Goal: Find specific page/section: Find specific page/section

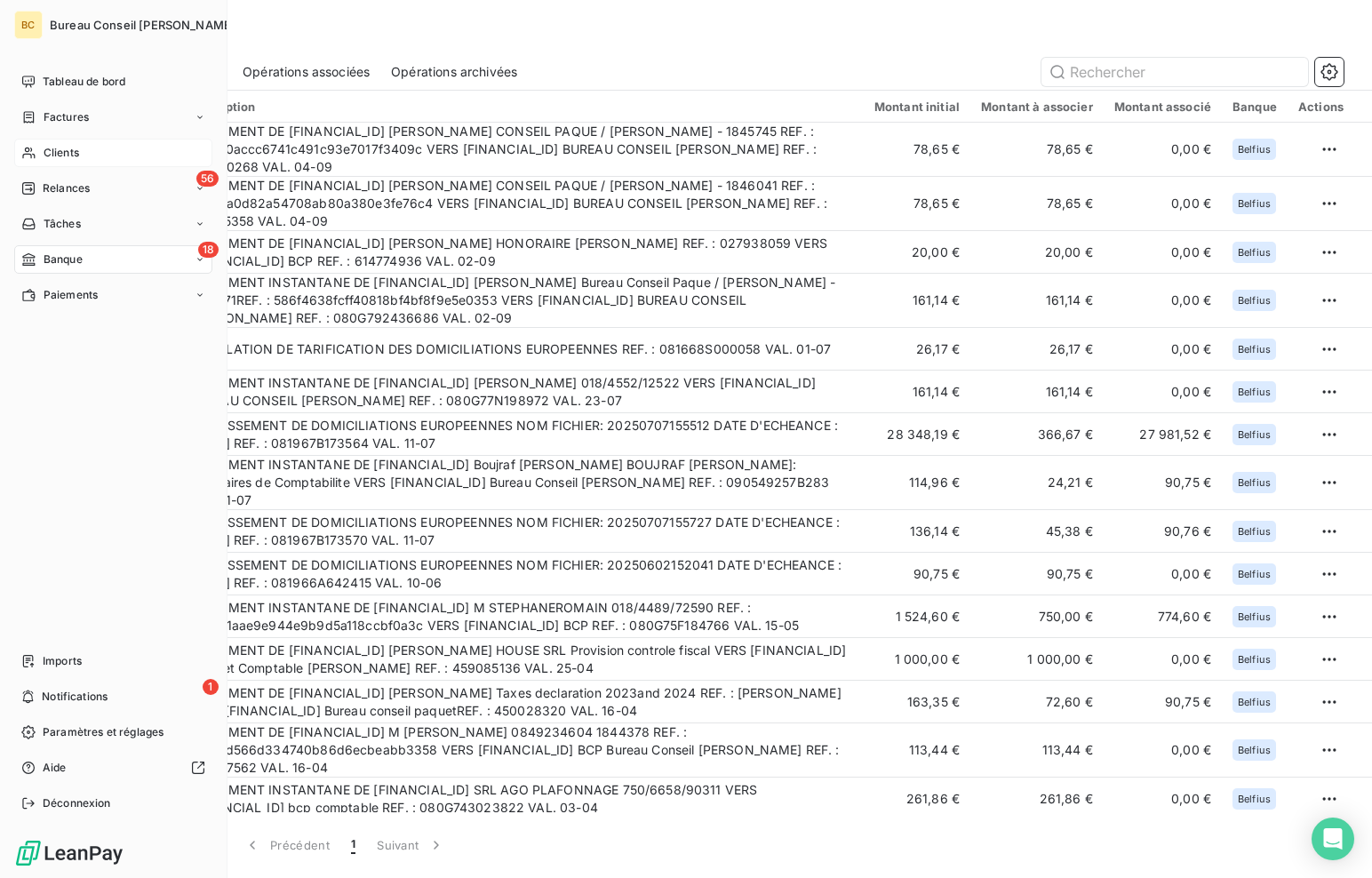
click at [62, 158] on span "Clients" at bounding box center [61, 152] width 35 height 16
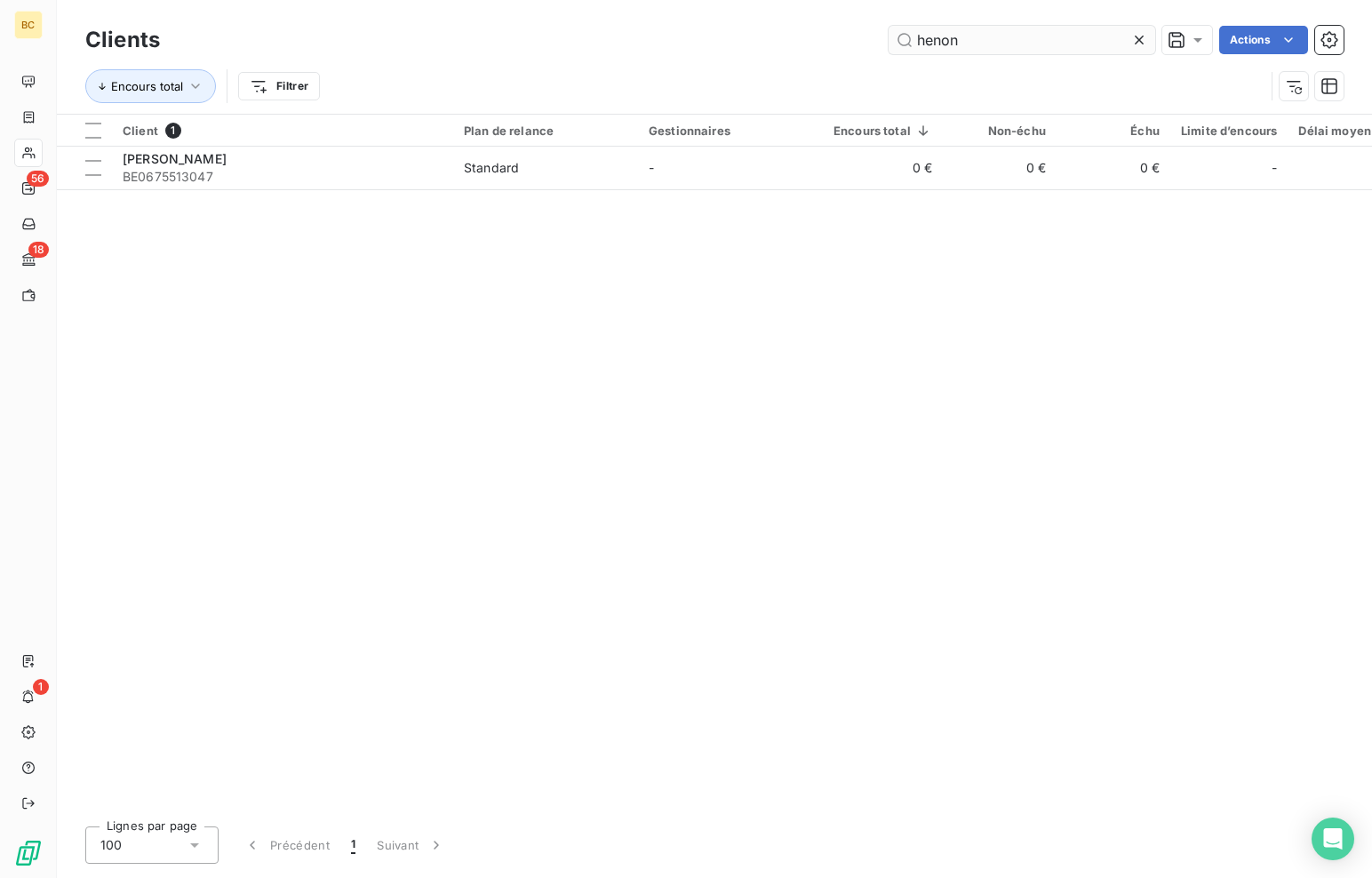
click at [948, 42] on input "henon" at bounding box center [1021, 40] width 267 height 29
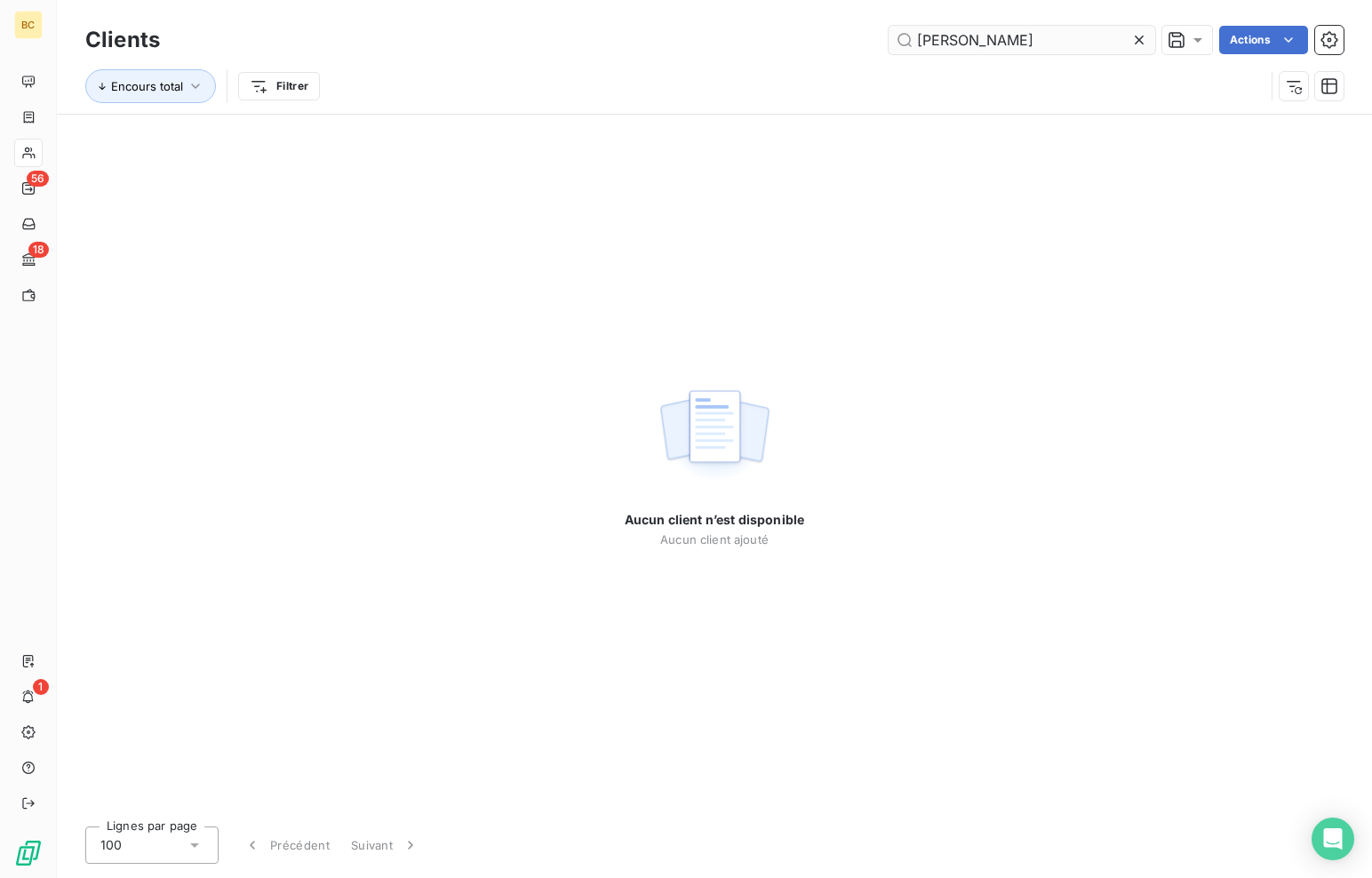
click at [946, 42] on input "[PERSON_NAME]" at bounding box center [1021, 40] width 267 height 29
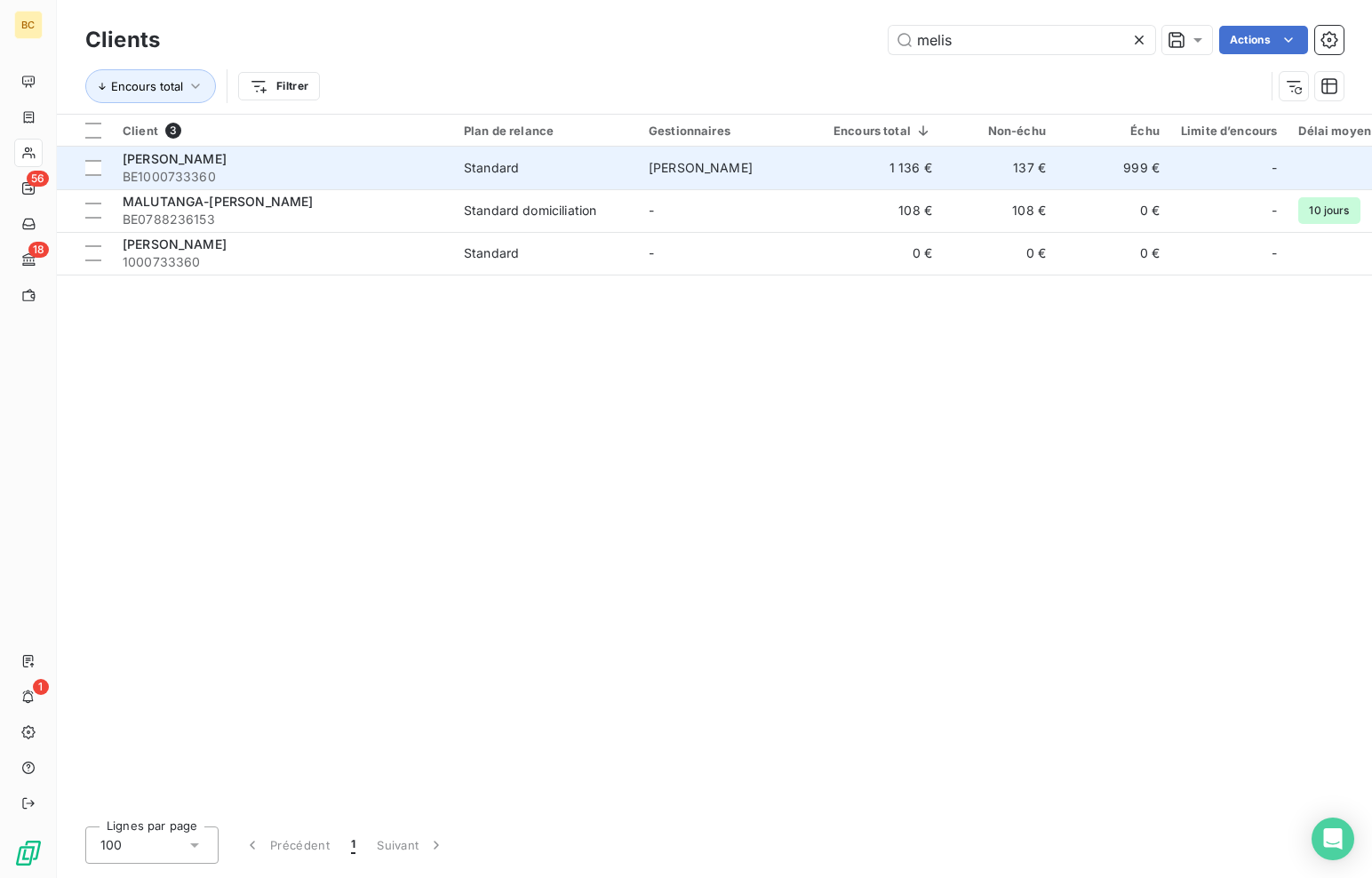
type input "melis"
click at [174, 157] on span "[PERSON_NAME]" at bounding box center [174, 159] width 104 height 15
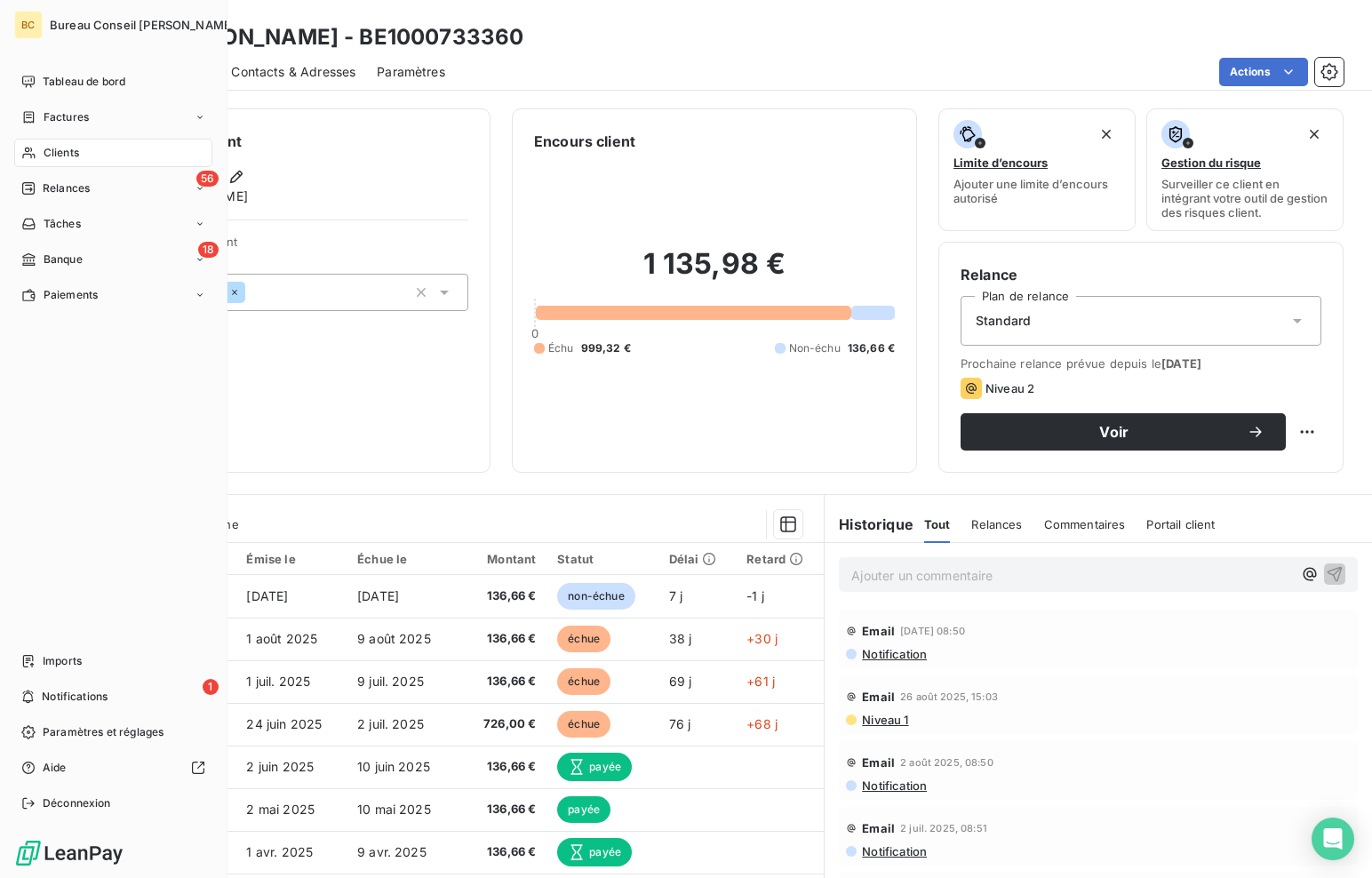
click at [51, 158] on span "Clients" at bounding box center [61, 152] width 35 height 16
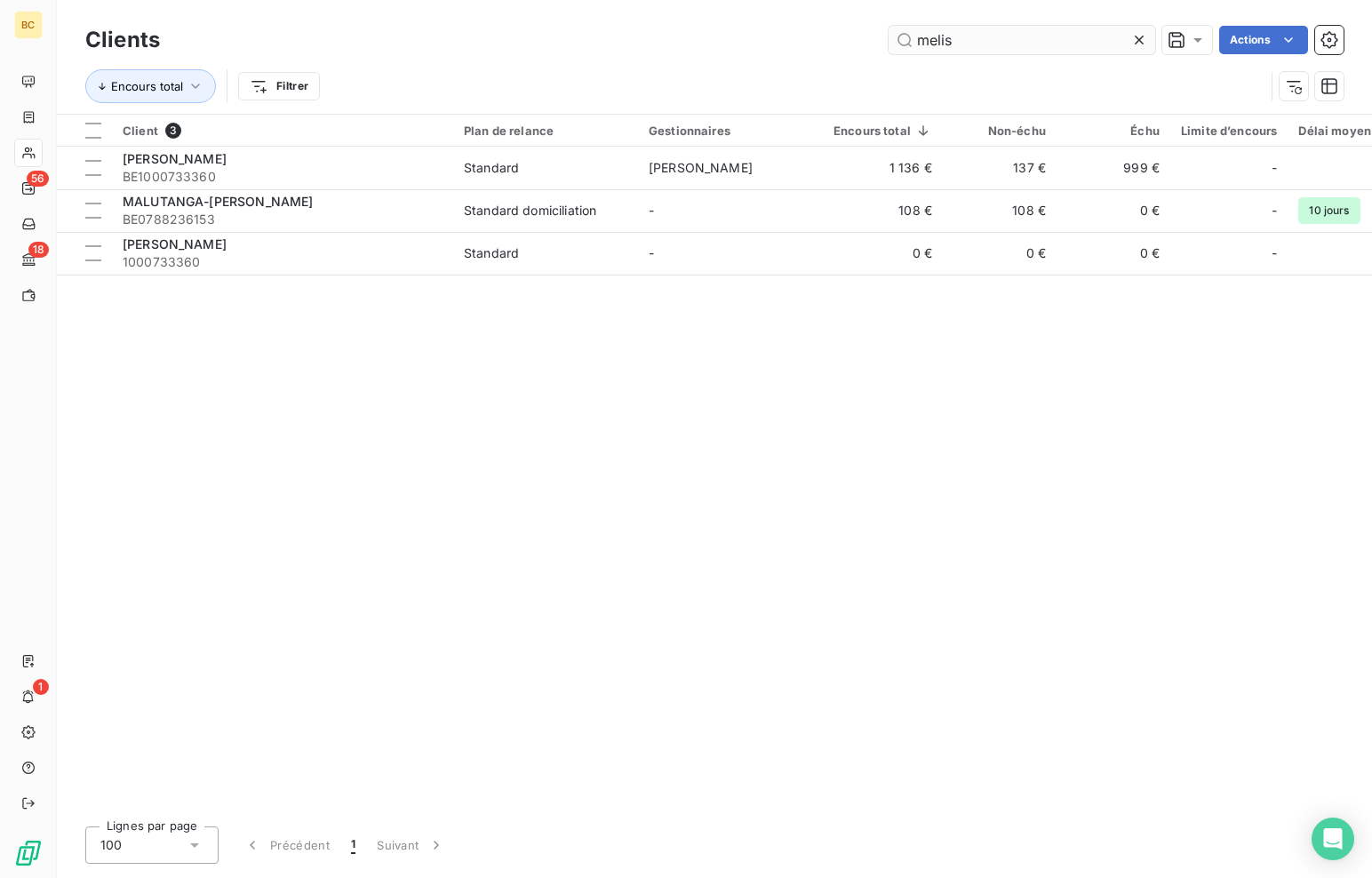
click at [927, 38] on input "melis" at bounding box center [1021, 40] width 267 height 29
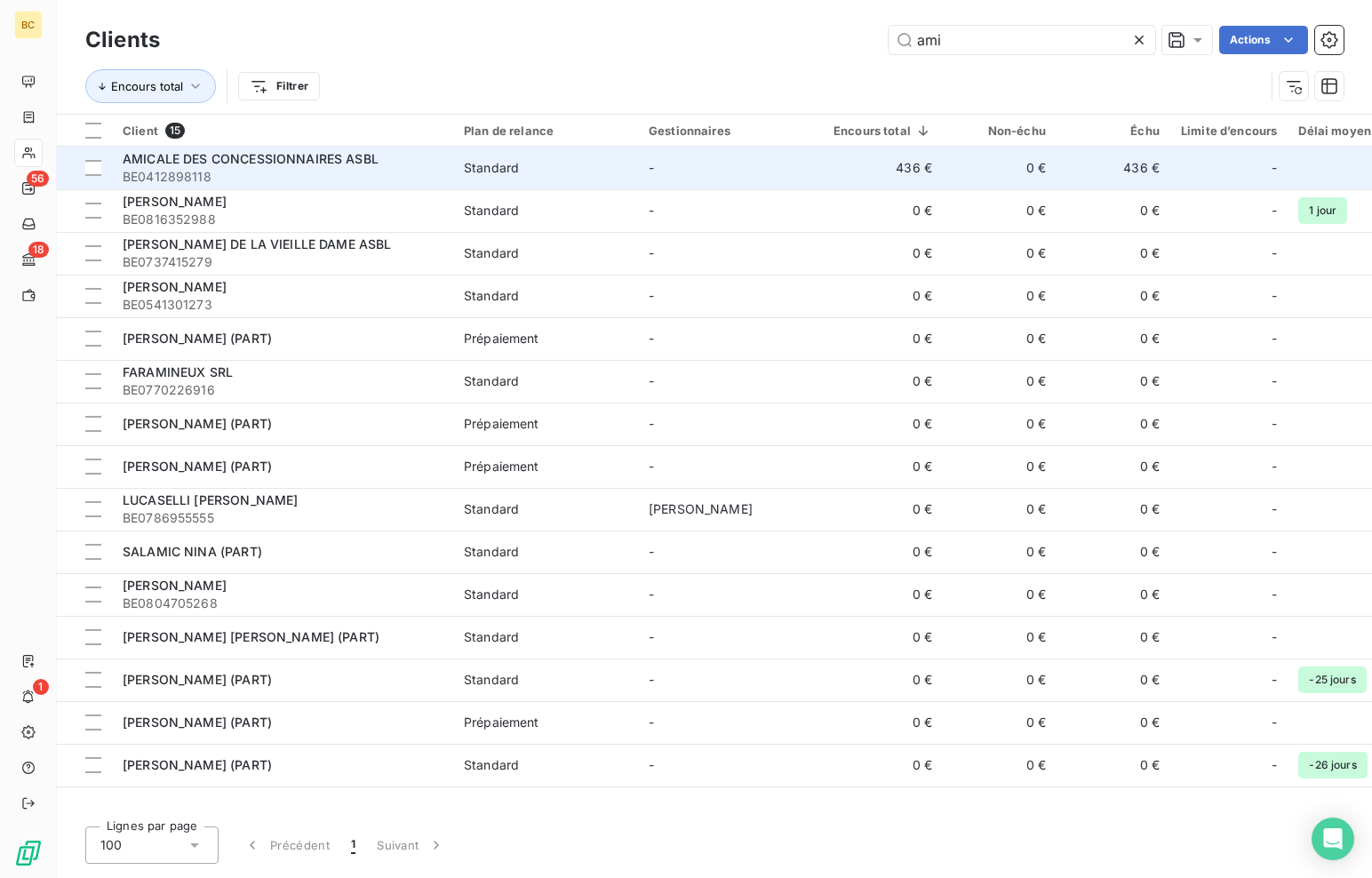
type input "ami"
click at [234, 172] on span "BE0412898118" at bounding box center [282, 177] width 320 height 18
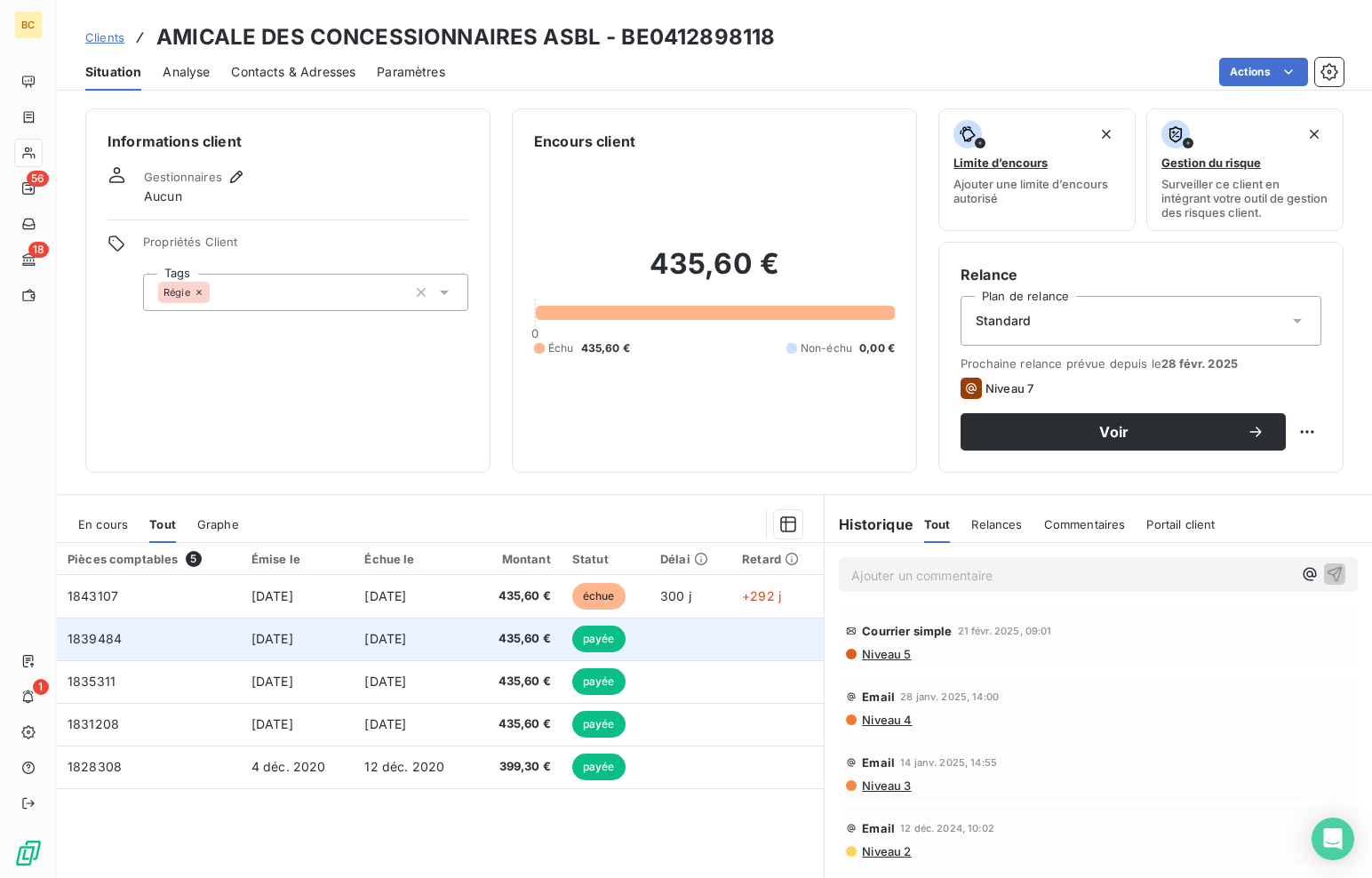
click at [406, 640] on span "[DATE]" at bounding box center [385, 639] width 42 height 15
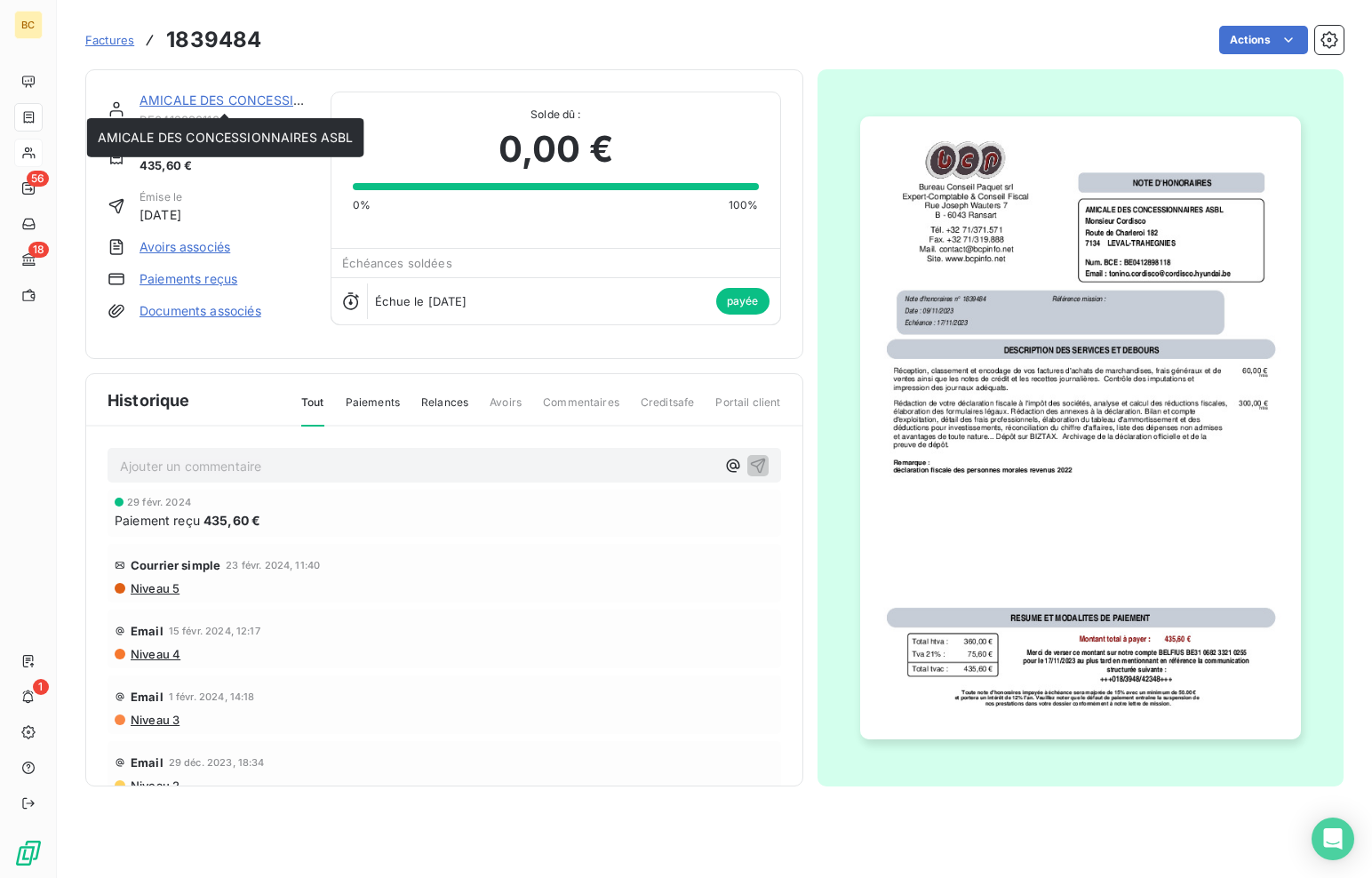
click at [242, 99] on link "AMICALE DES CONCESSIONNAIRES ASBL" at bounding box center [268, 100] width 256 height 15
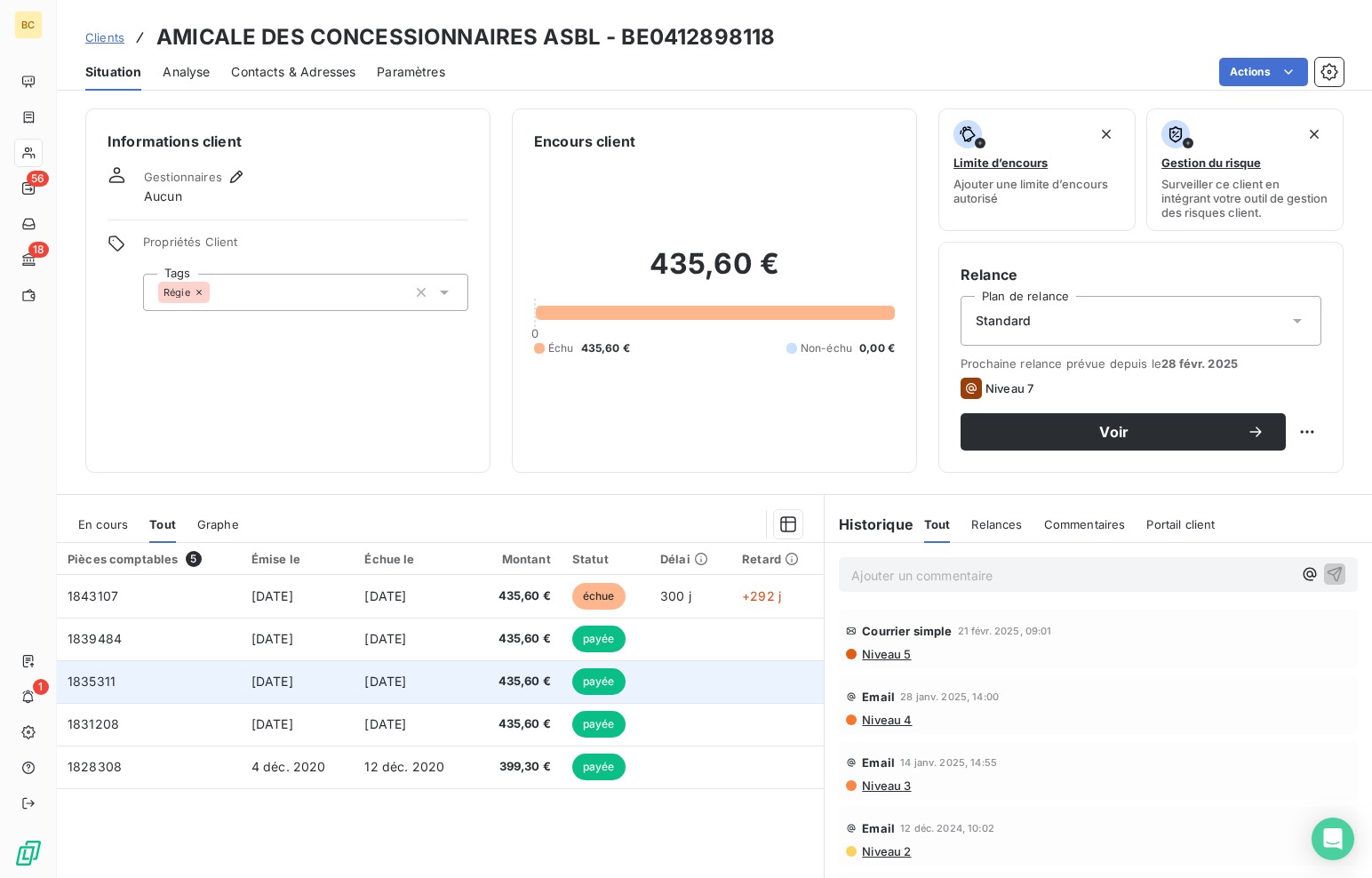
click at [398, 678] on span "[DATE]" at bounding box center [385, 681] width 42 height 15
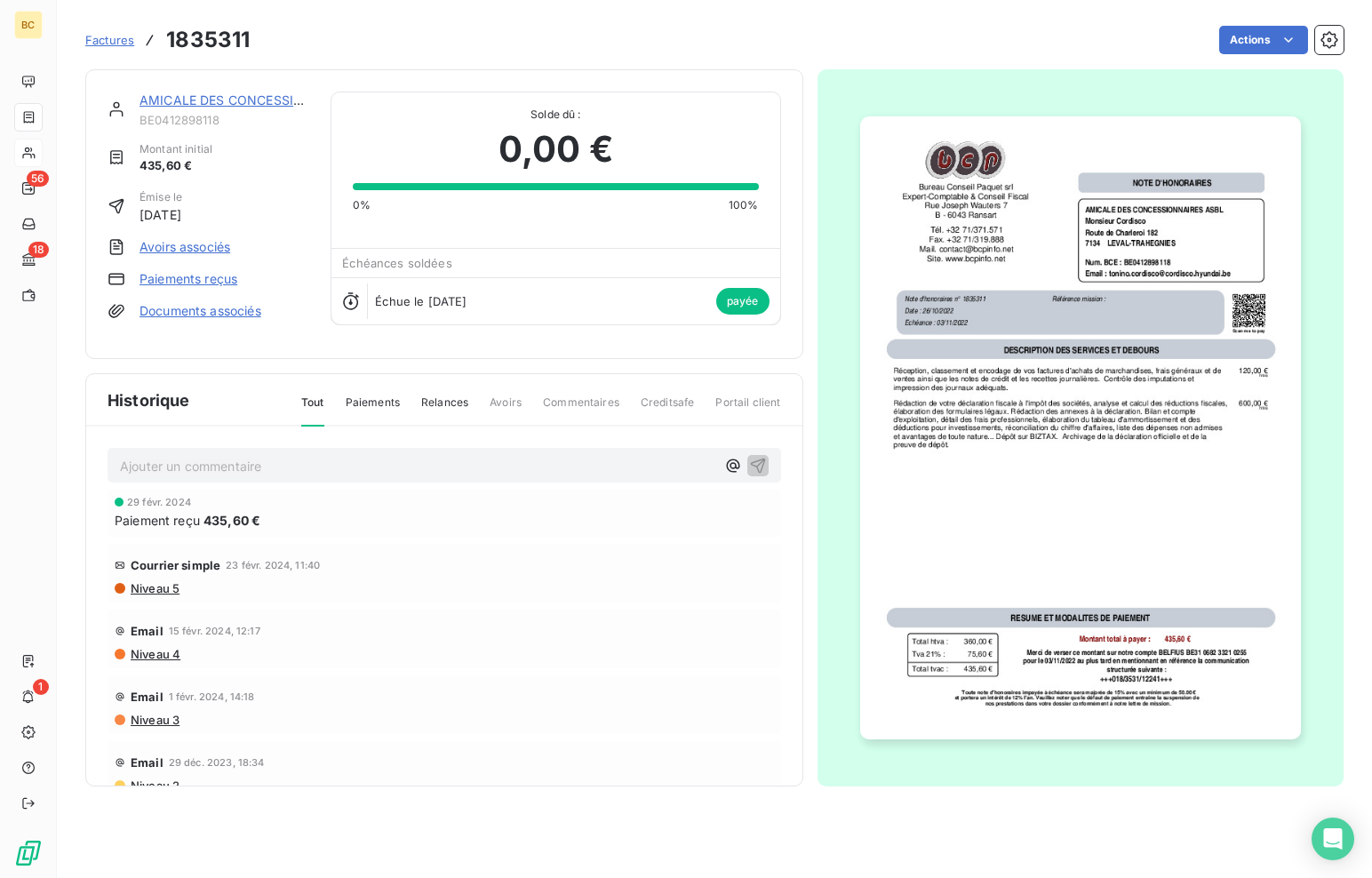
click at [219, 100] on link "AMICALE DES CONCESSIONNAIRES ASBL" at bounding box center [268, 100] width 256 height 15
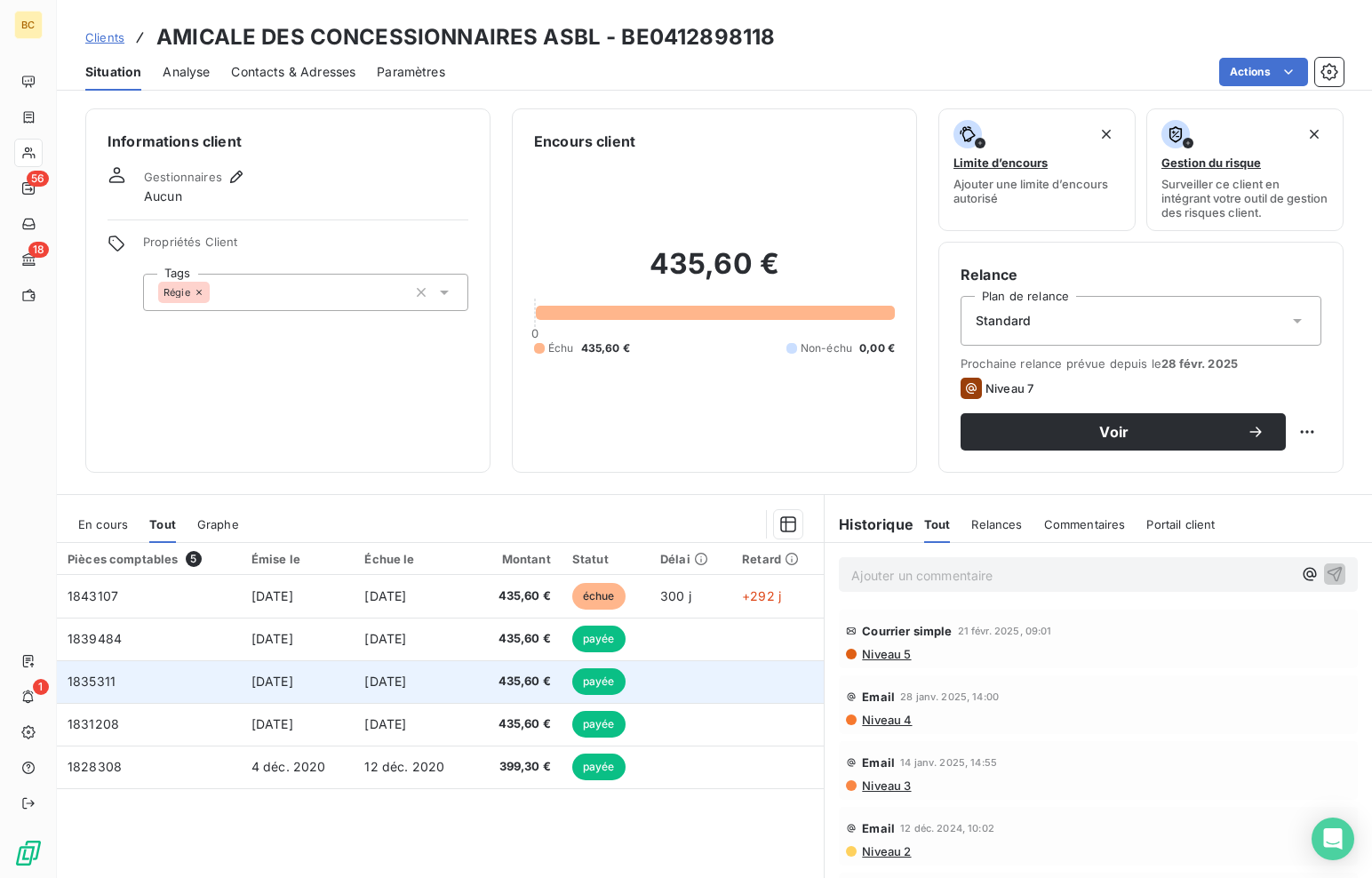
click at [444, 687] on td "[DATE]" at bounding box center [413, 681] width 120 height 43
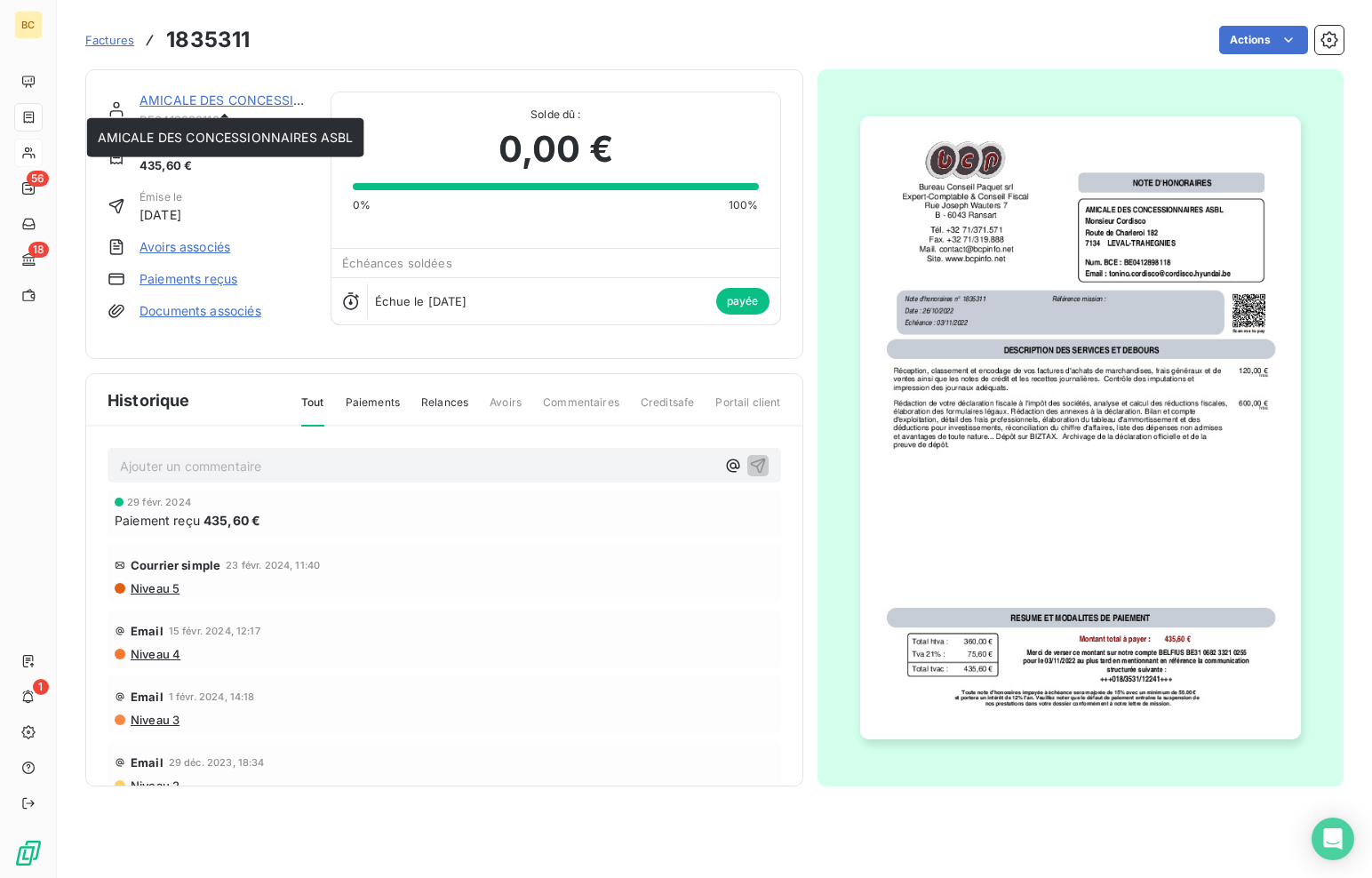
click at [249, 99] on link "AMICALE DES CONCESSIONNAIRES ASBL" at bounding box center [268, 100] width 256 height 15
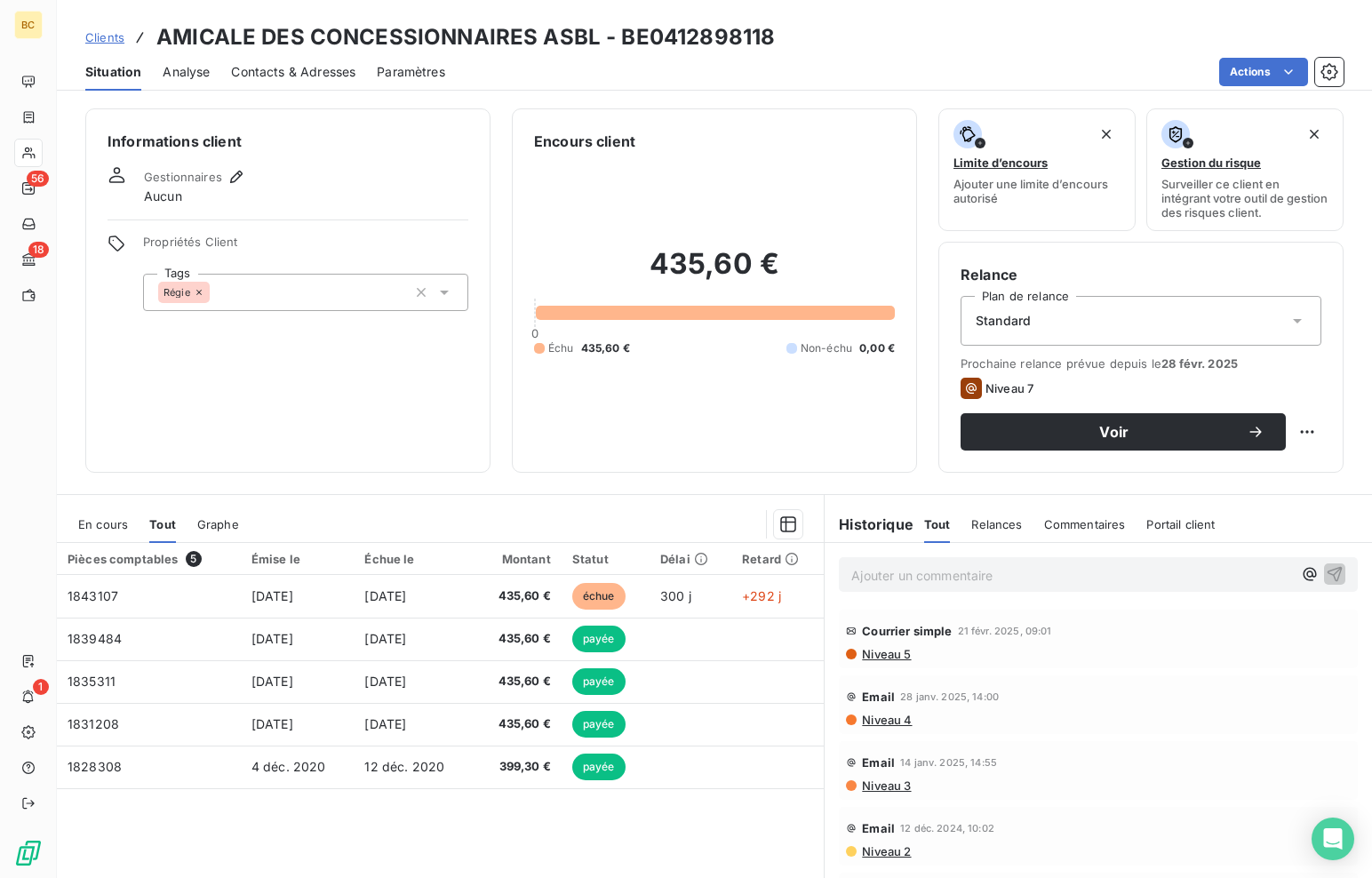
click at [263, 81] on div "Contacts & Adresses" at bounding box center [294, 72] width 124 height 37
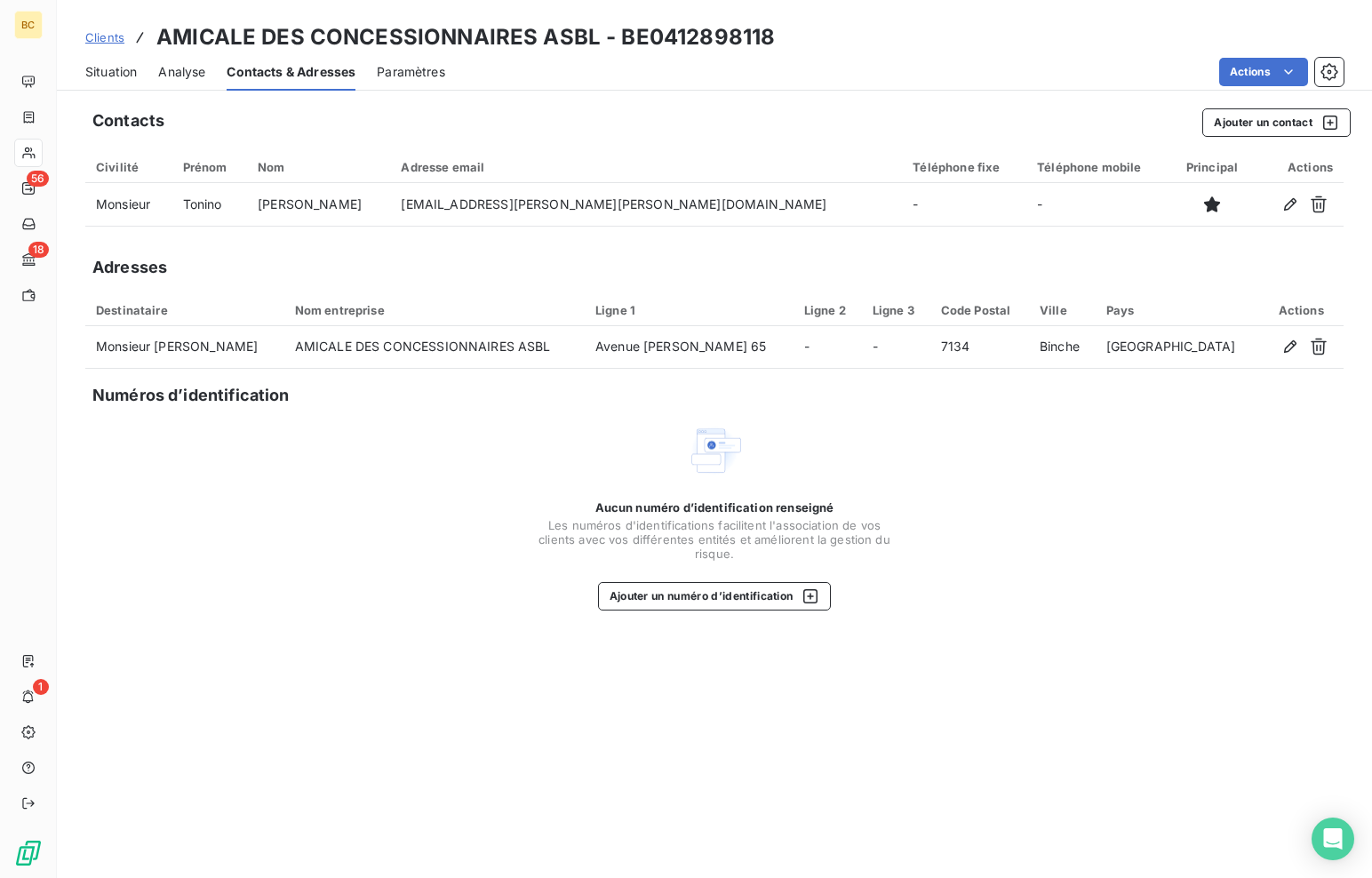
click at [104, 34] on span "Clients" at bounding box center [104, 37] width 39 height 14
